Goal: Find contact information: Find contact information

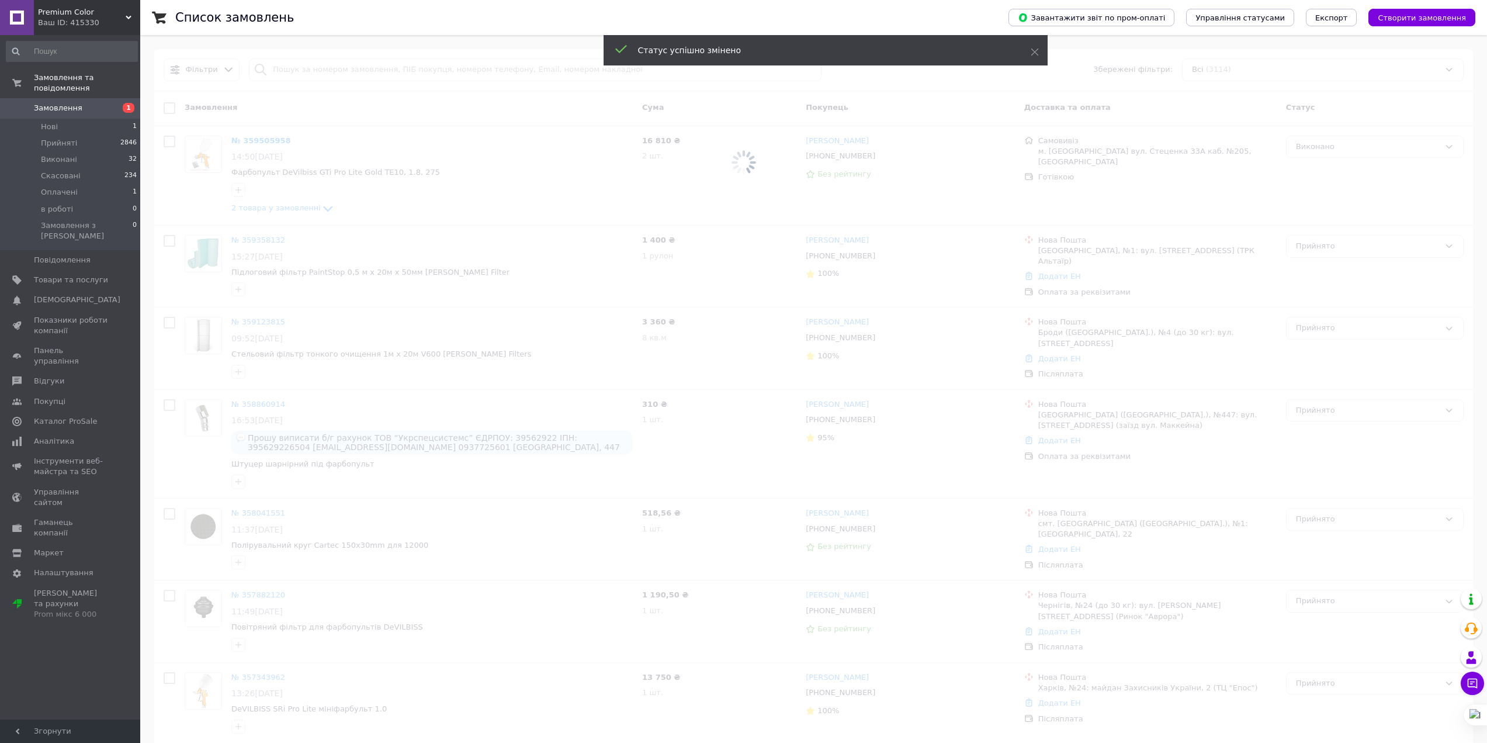
click at [1331, 143] on span at bounding box center [743, 162] width 1487 height 325
click at [1326, 146] on span at bounding box center [743, 162] width 1487 height 325
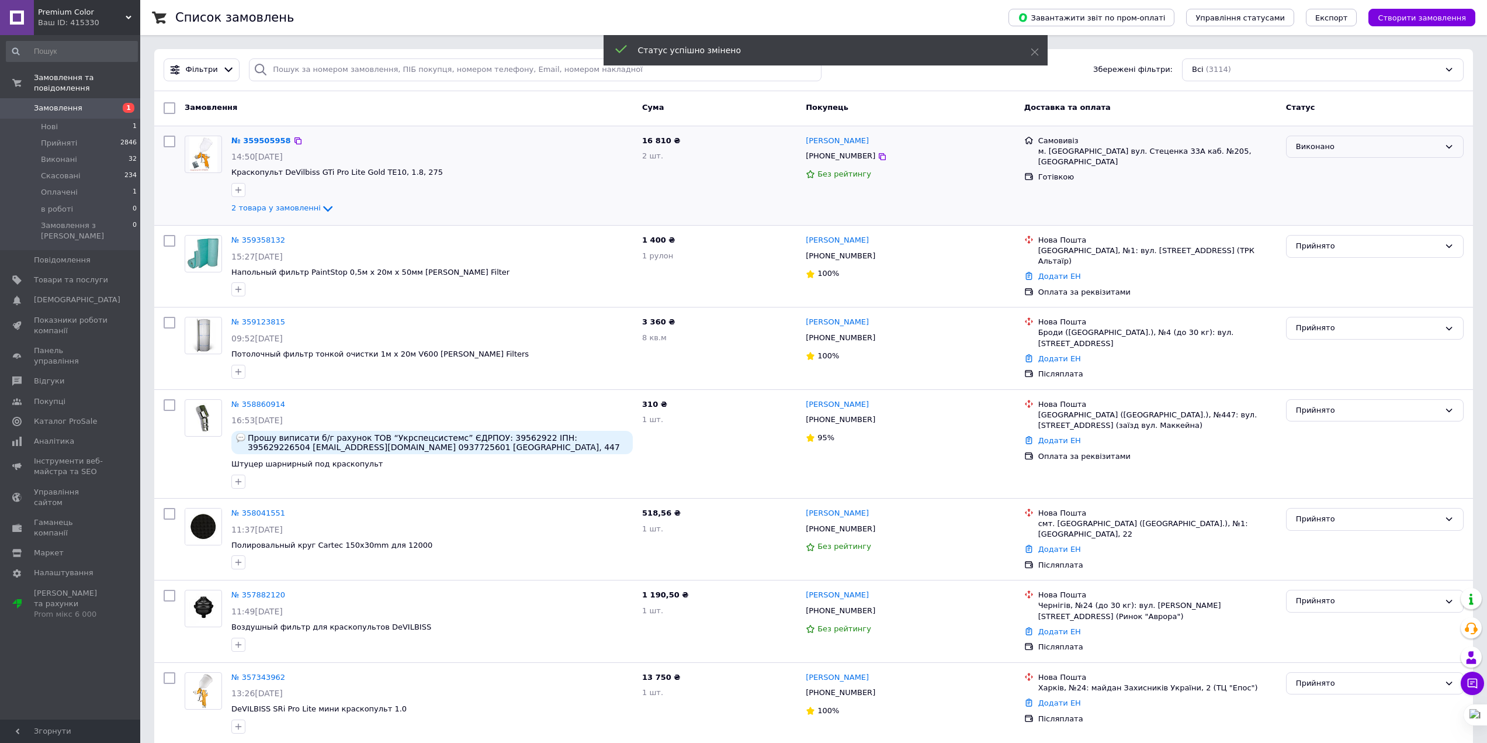
click at [1323, 147] on div "Виконано" at bounding box center [1368, 147] width 144 height 12
click at [1325, 167] on li "Прийнято" at bounding box center [1375, 171] width 176 height 22
click at [254, 140] on link "№ 359505958" at bounding box center [261, 140] width 60 height 9
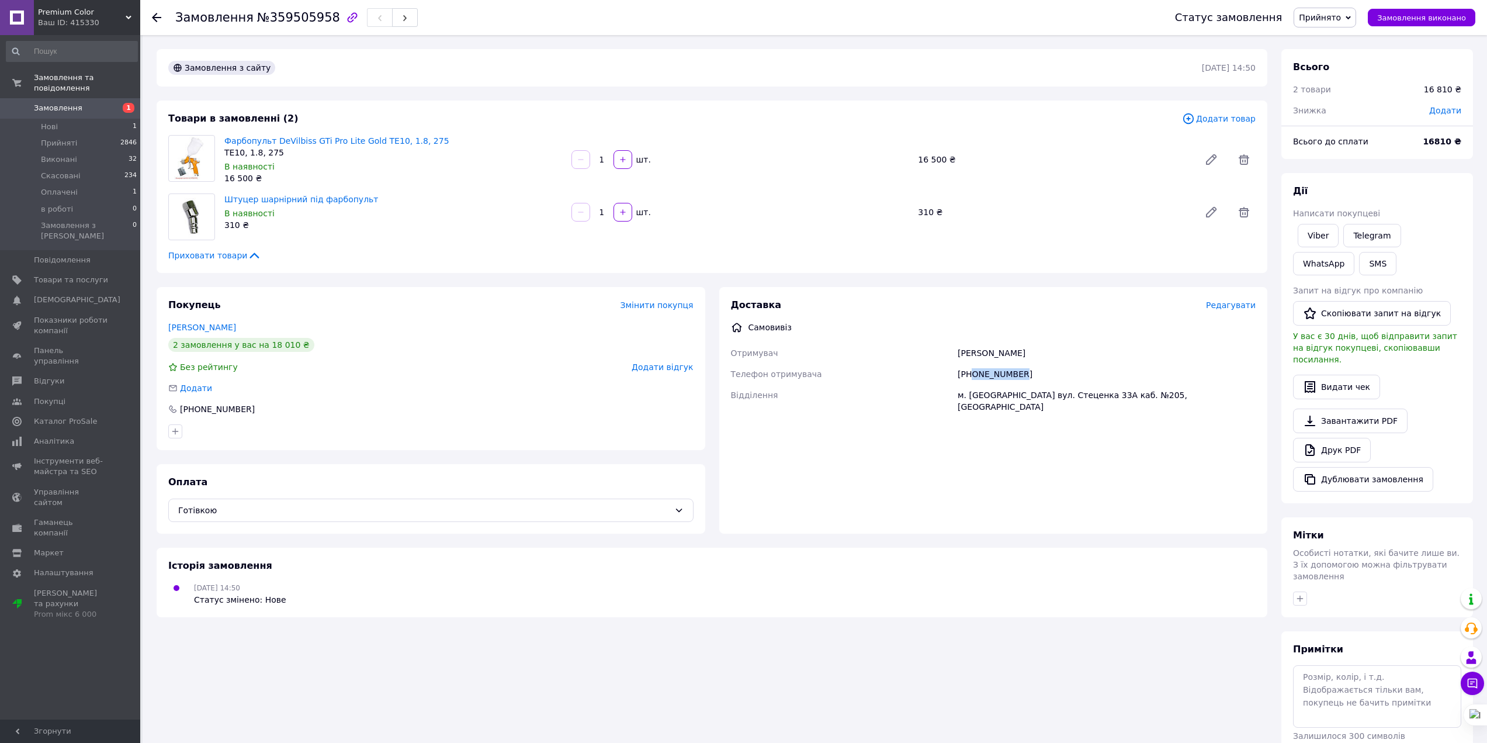
drag, startPoint x: 1025, startPoint y: 375, endPoint x: 972, endPoint y: 379, distance: 53.3
click at [972, 379] on div "[PHONE_NUMBER]" at bounding box center [1106, 373] width 303 height 21
copy div "0634707147"
